Goal: Complete application form

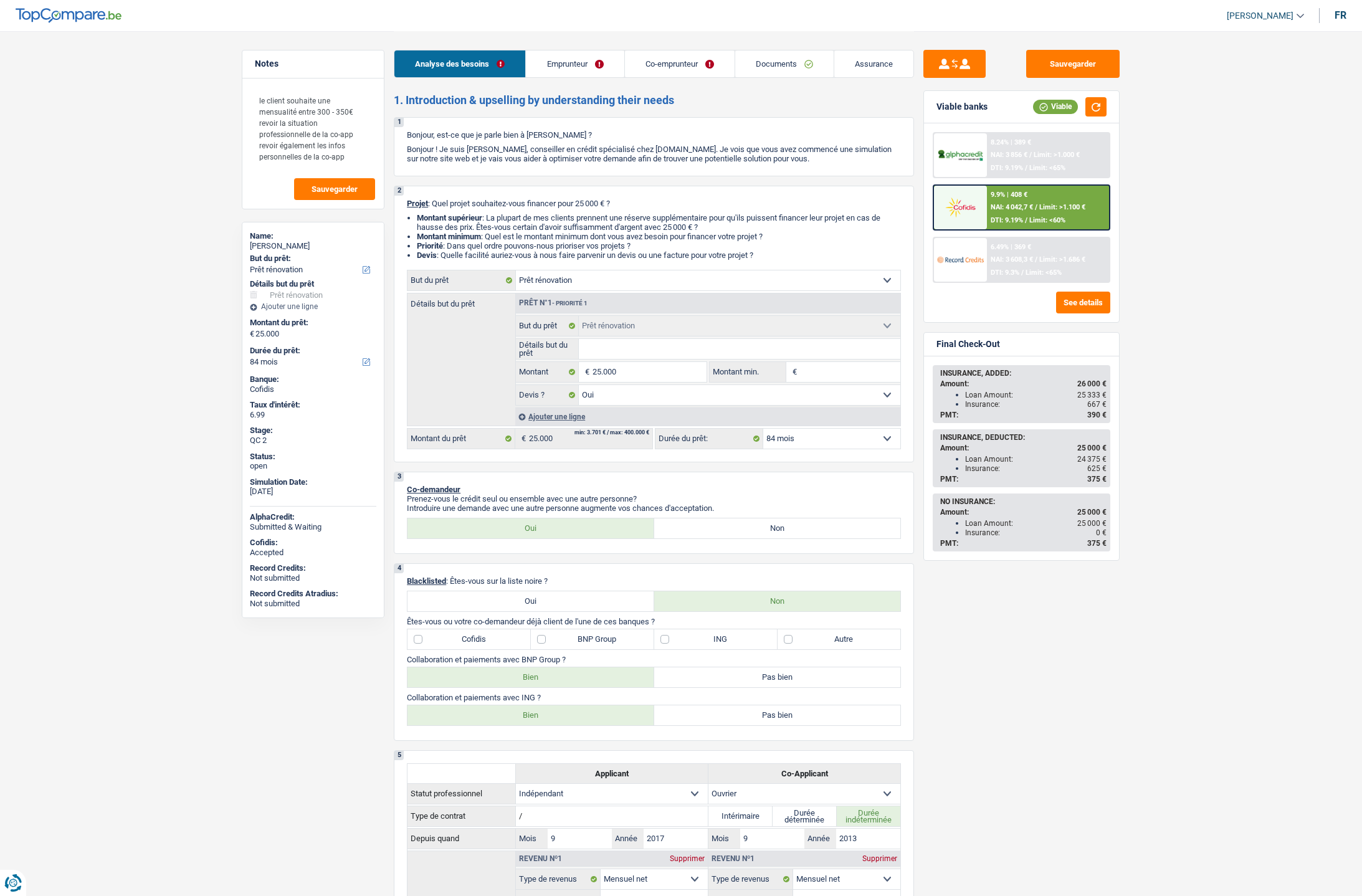
select select "renovation"
select select "84"
select select "renovation"
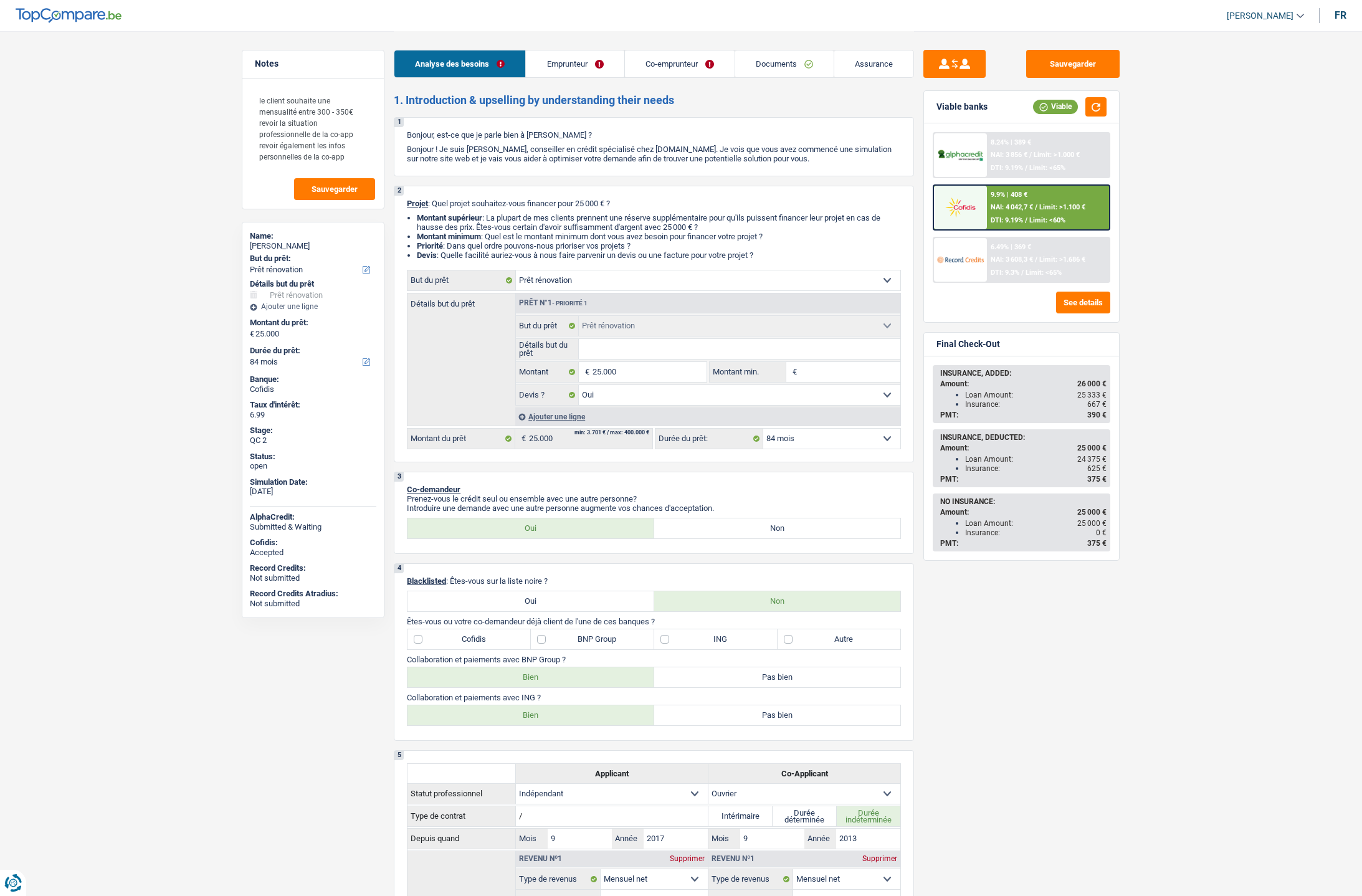
select select "yes"
select select "84"
select select "independent"
select select "worker"
select select "netSalary"
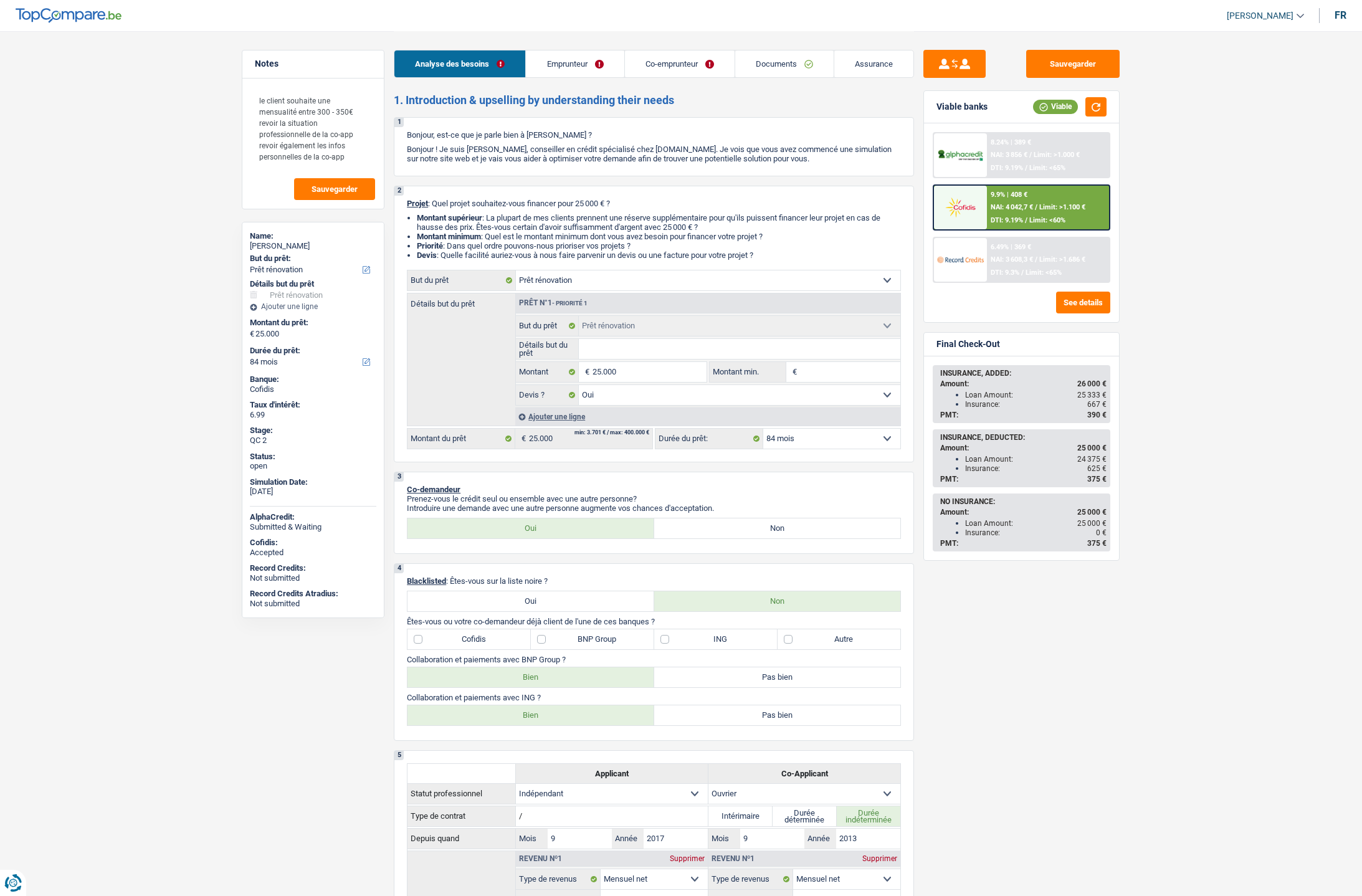
select select "netSalary"
select select "familyAllowances"
select select "ownerWithMortgage"
select select "mortgage"
select select "360"
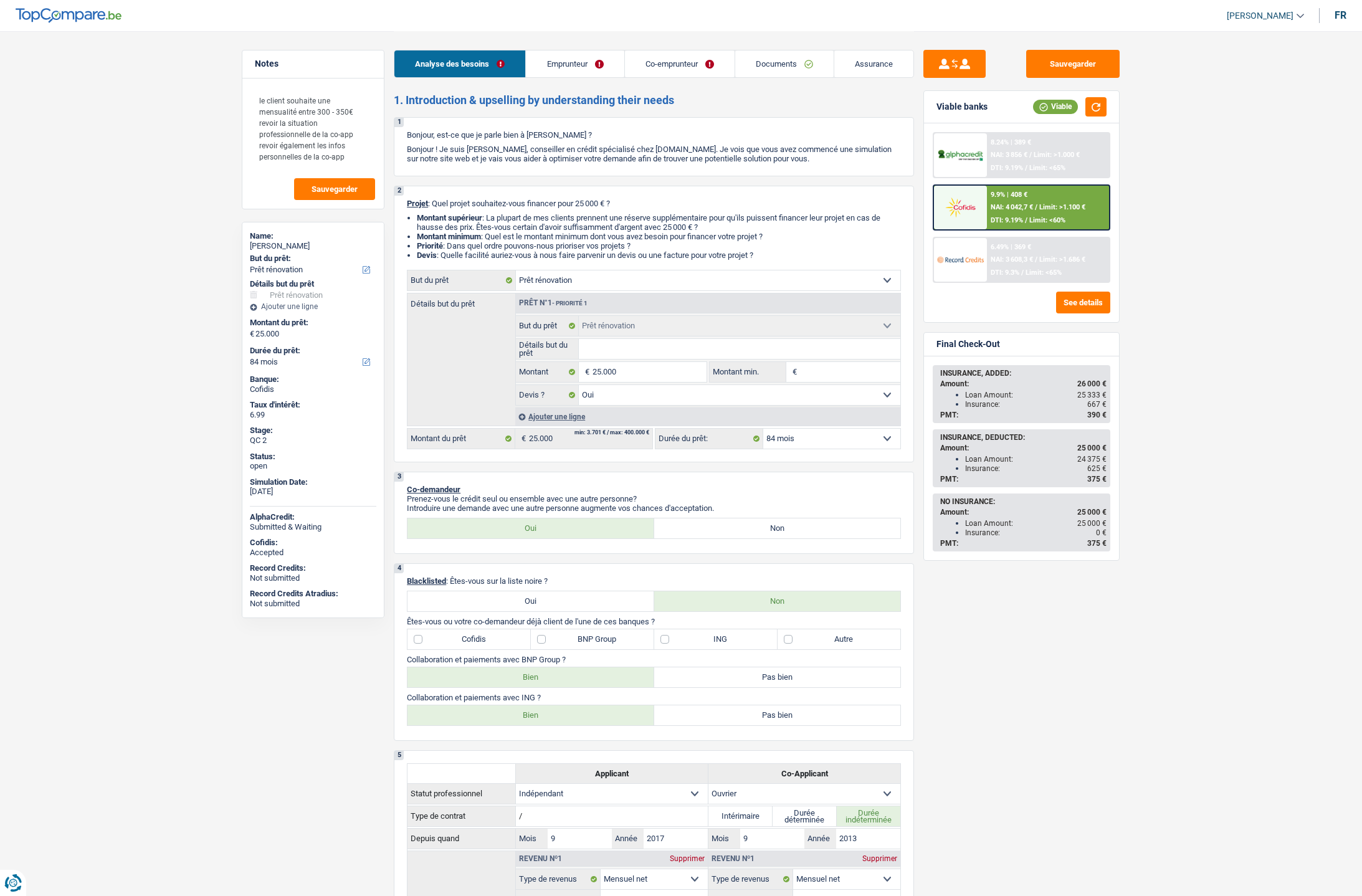
select select "renovation"
select select "yes"
select select "84"
click at [791, 68] on link "Documents" at bounding box center [785, 64] width 98 height 27
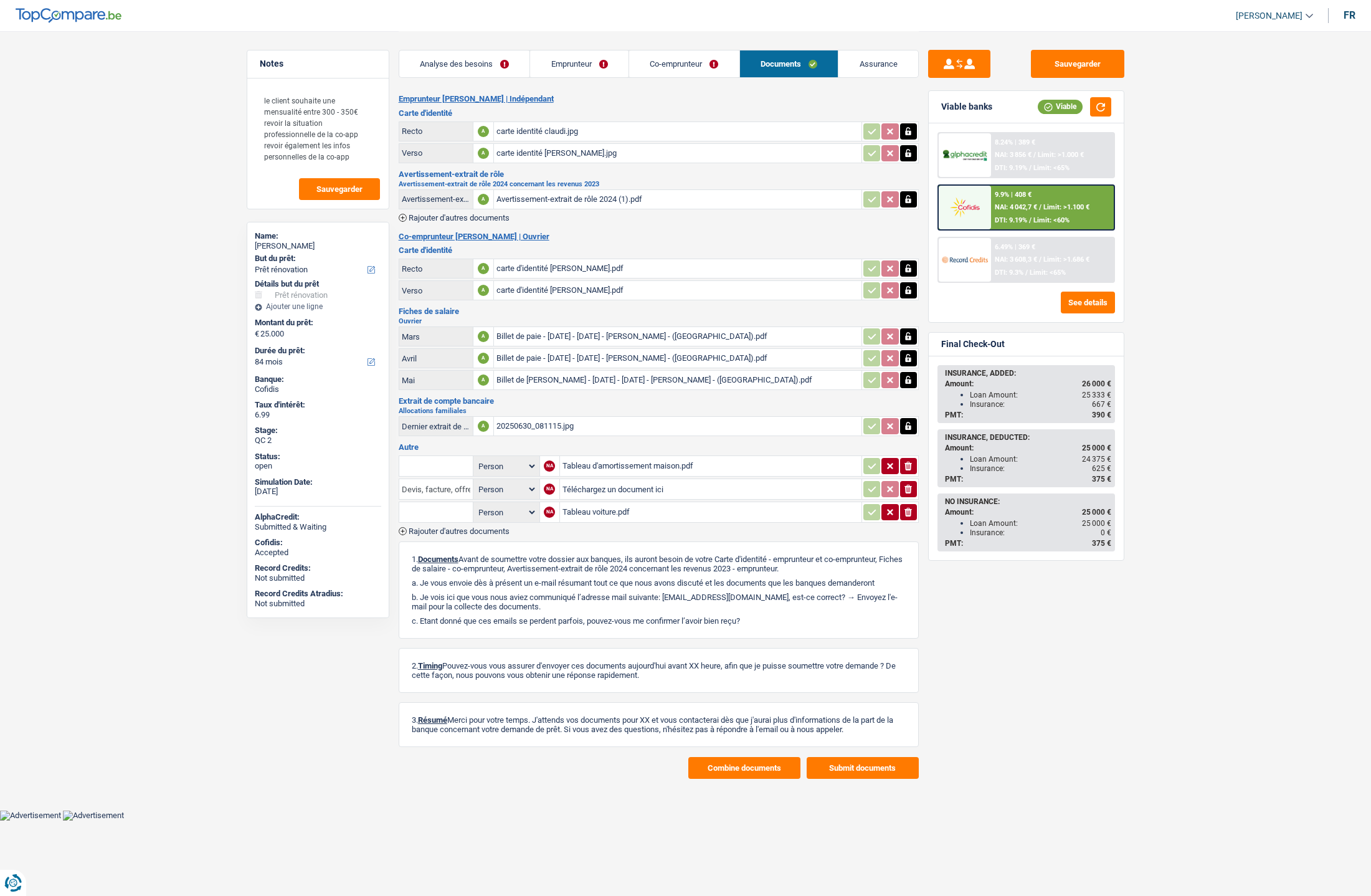
click at [450, 493] on input "Devis, facture, offre, bon de commande" at bounding box center [435, 489] width 68 height 20
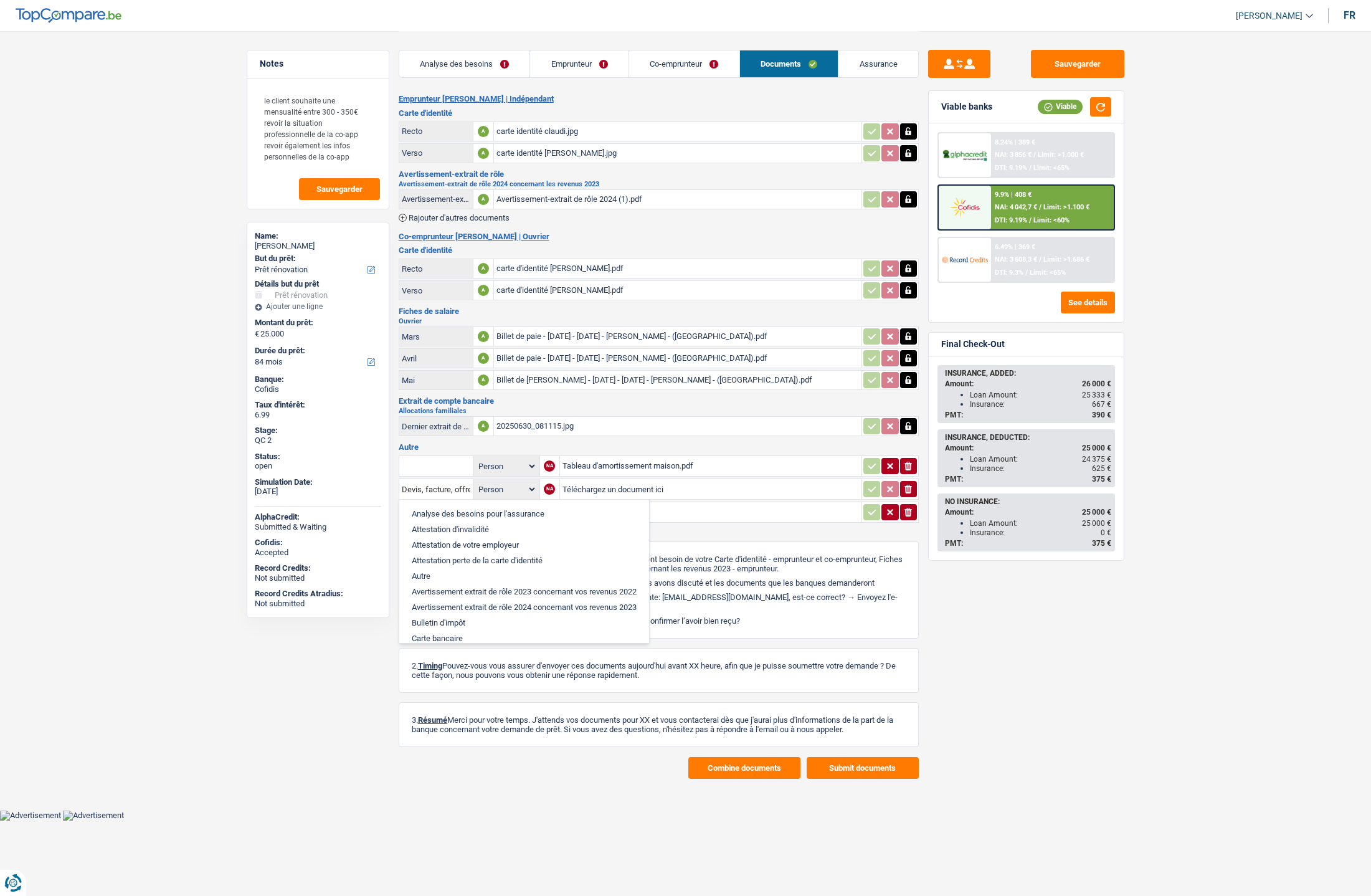
click at [333, 767] on div "Notes le client souhaite une mensualité entre 300 - 350€ revoir la situation pr…" at bounding box center [318, 463] width 161 height 826
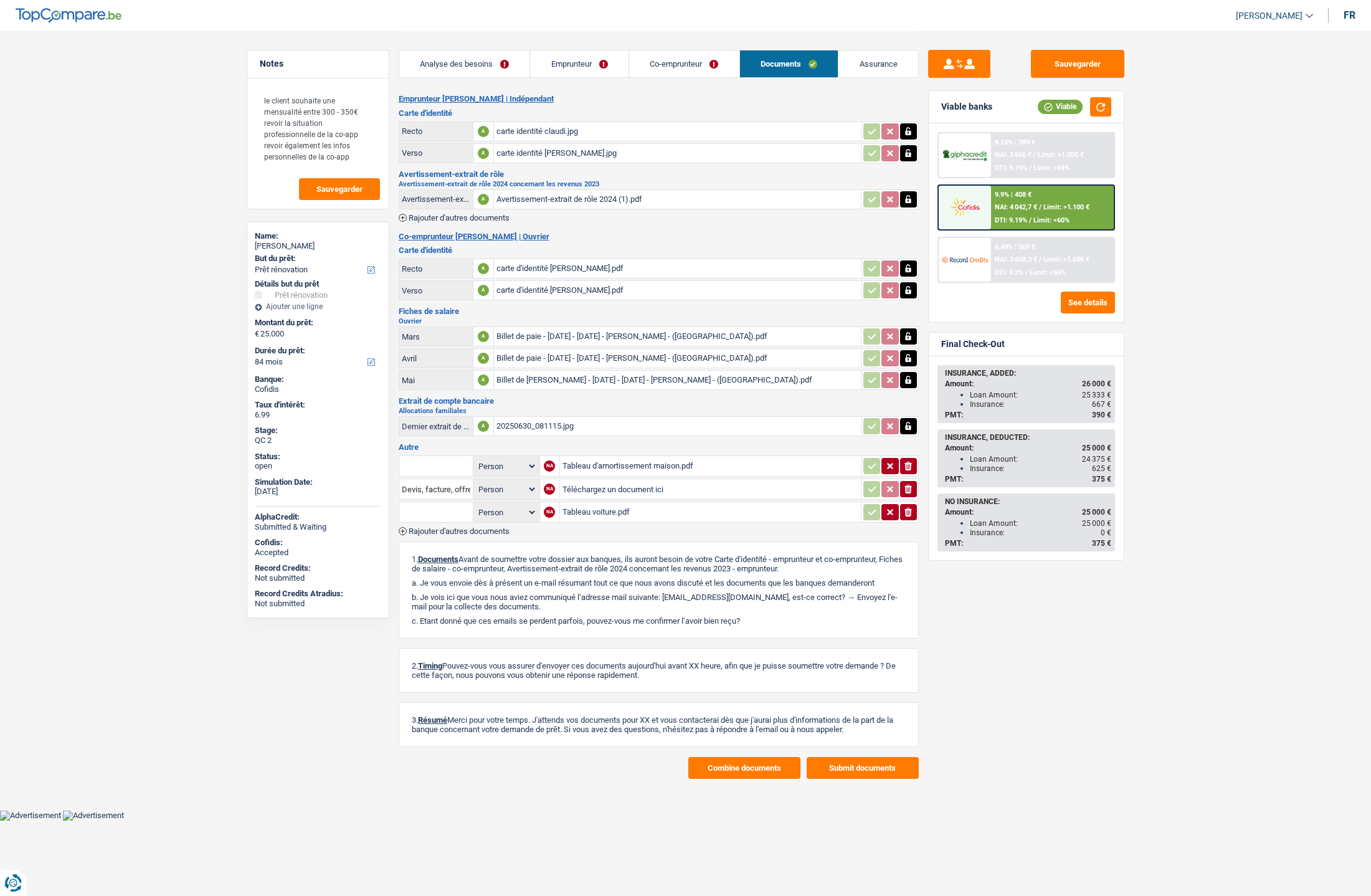
click at [558, 271] on div "carte d'identité [PERSON_NAME].pdf" at bounding box center [678, 269] width 362 height 19
click at [569, 338] on div "Billet de paie - [DATE] - [DATE] - [PERSON_NAME] - ([GEOGRAPHIC_DATA]).pdf" at bounding box center [678, 336] width 362 height 19
click at [722, 358] on div "Billet de paie - [DATE] - [DATE] - [PERSON_NAME] - ([GEOGRAPHIC_DATA]).pdf" at bounding box center [678, 358] width 362 height 19
click at [525, 133] on div "carte identité claudi.jpg" at bounding box center [678, 131] width 362 height 19
click at [534, 152] on div "carte identité [PERSON_NAME].jpg" at bounding box center [678, 153] width 362 height 19
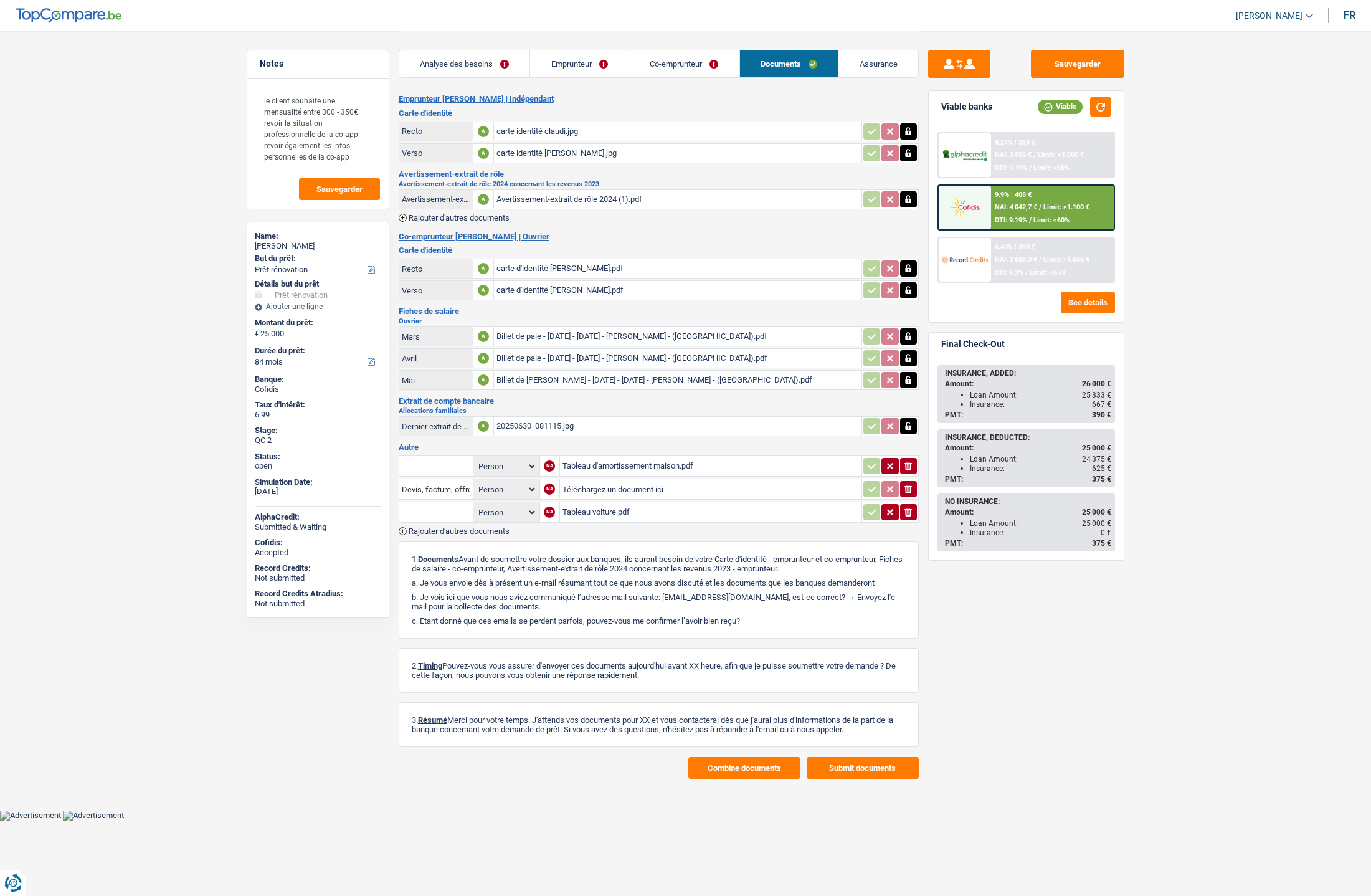
click at [579, 131] on div "carte identité claudi.jpg" at bounding box center [678, 131] width 362 height 19
click at [646, 470] on div "Tableau d'amortissement maison.pdf" at bounding box center [711, 466] width 297 height 19
click at [615, 489] on input "Téléchargez un document ici" at bounding box center [711, 489] width 297 height 19
click at [544, 429] on div "20250630_081115.jpg" at bounding box center [678, 426] width 362 height 19
click at [545, 264] on div "carte d'identité [PERSON_NAME].pdf" at bounding box center [678, 269] width 362 height 19
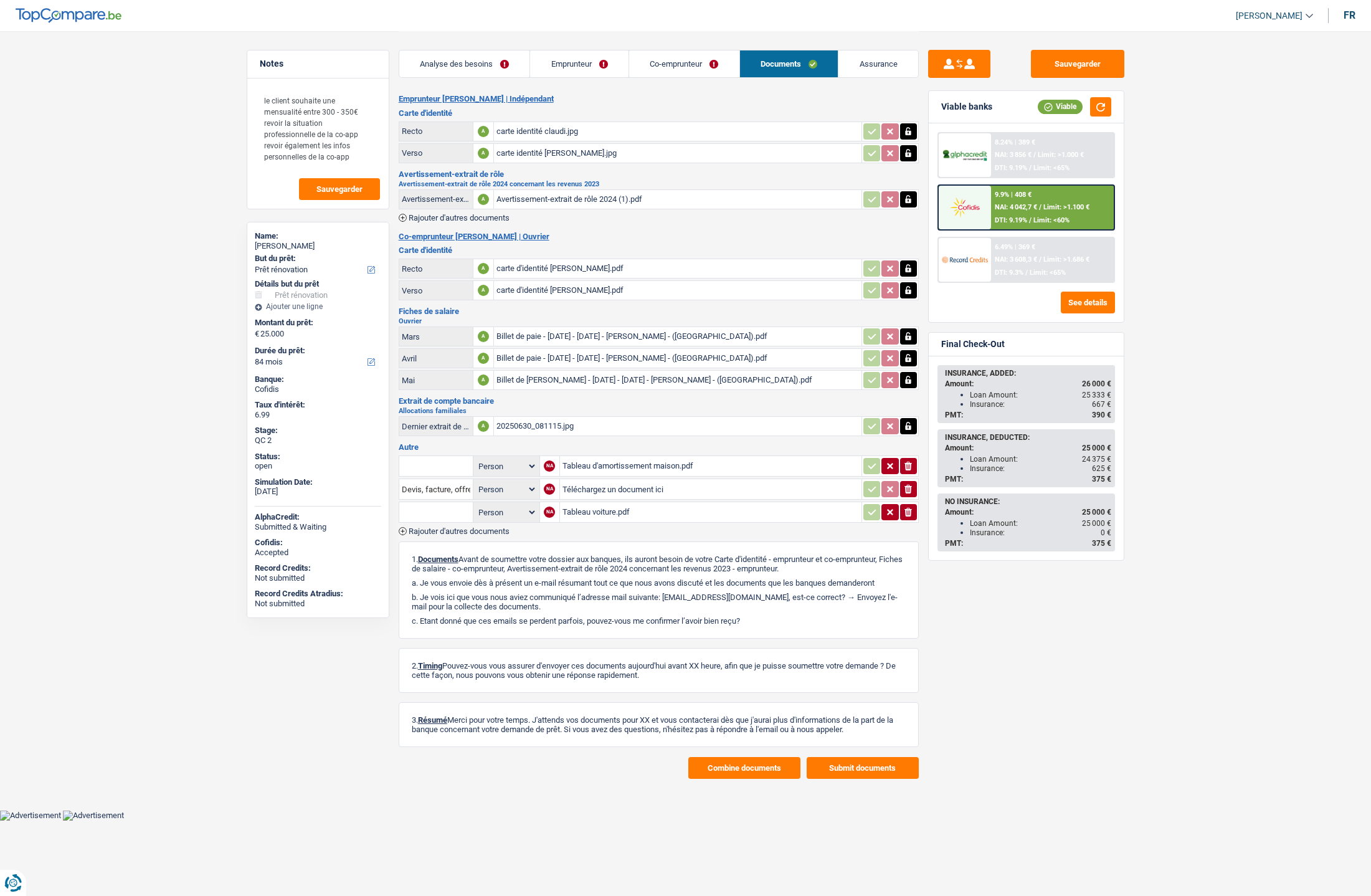
click at [526, 204] on div "Avertissement-extrait de rôle 2024 (1).pdf" at bounding box center [678, 199] width 362 height 19
